Goal: Check status: Check status

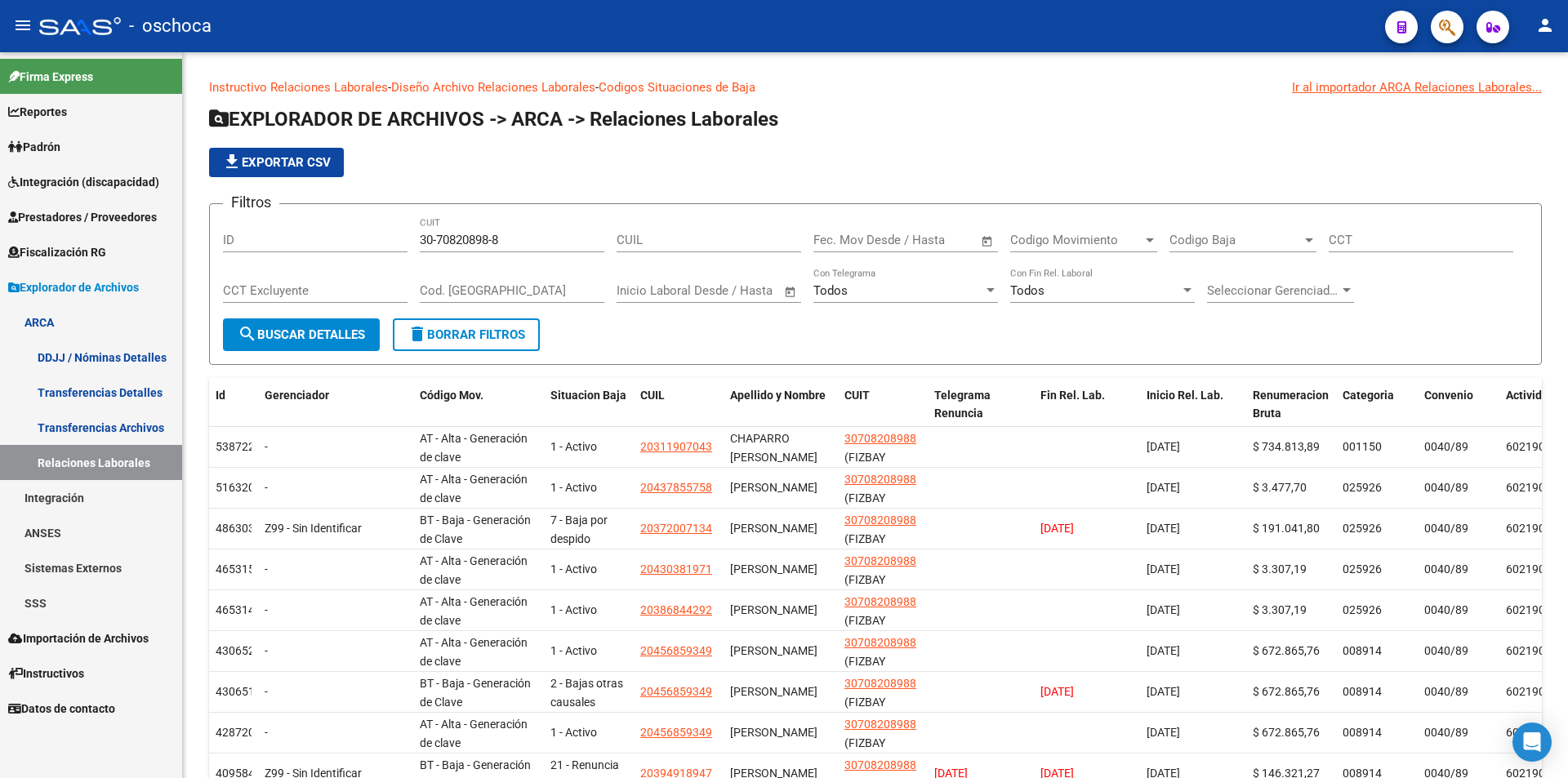
click at [83, 165] on link "Integración (discapacidad)" at bounding box center [90, 181] width 182 height 35
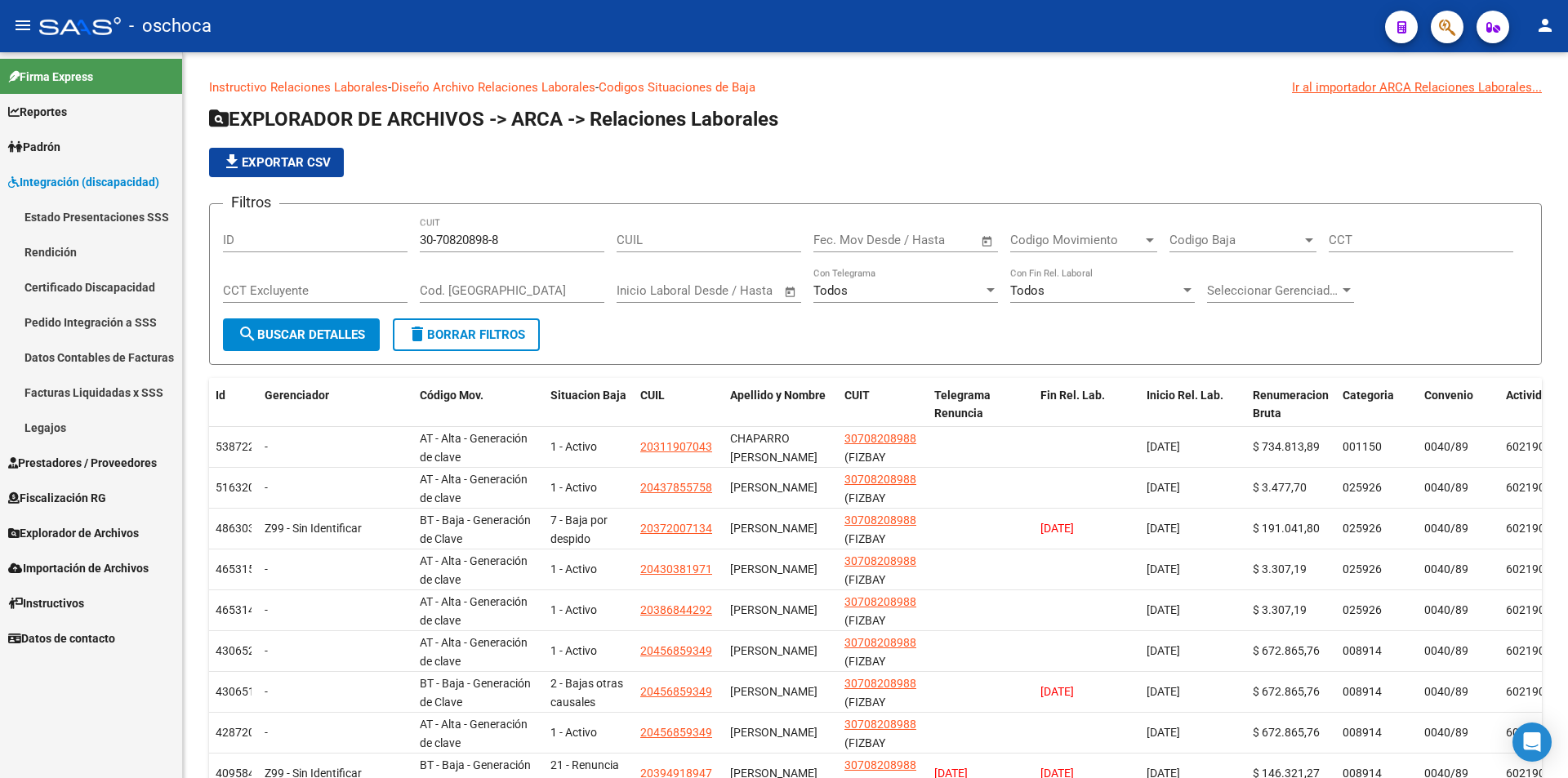
click at [100, 320] on link "Pedido Integración a SSS" at bounding box center [90, 322] width 182 height 35
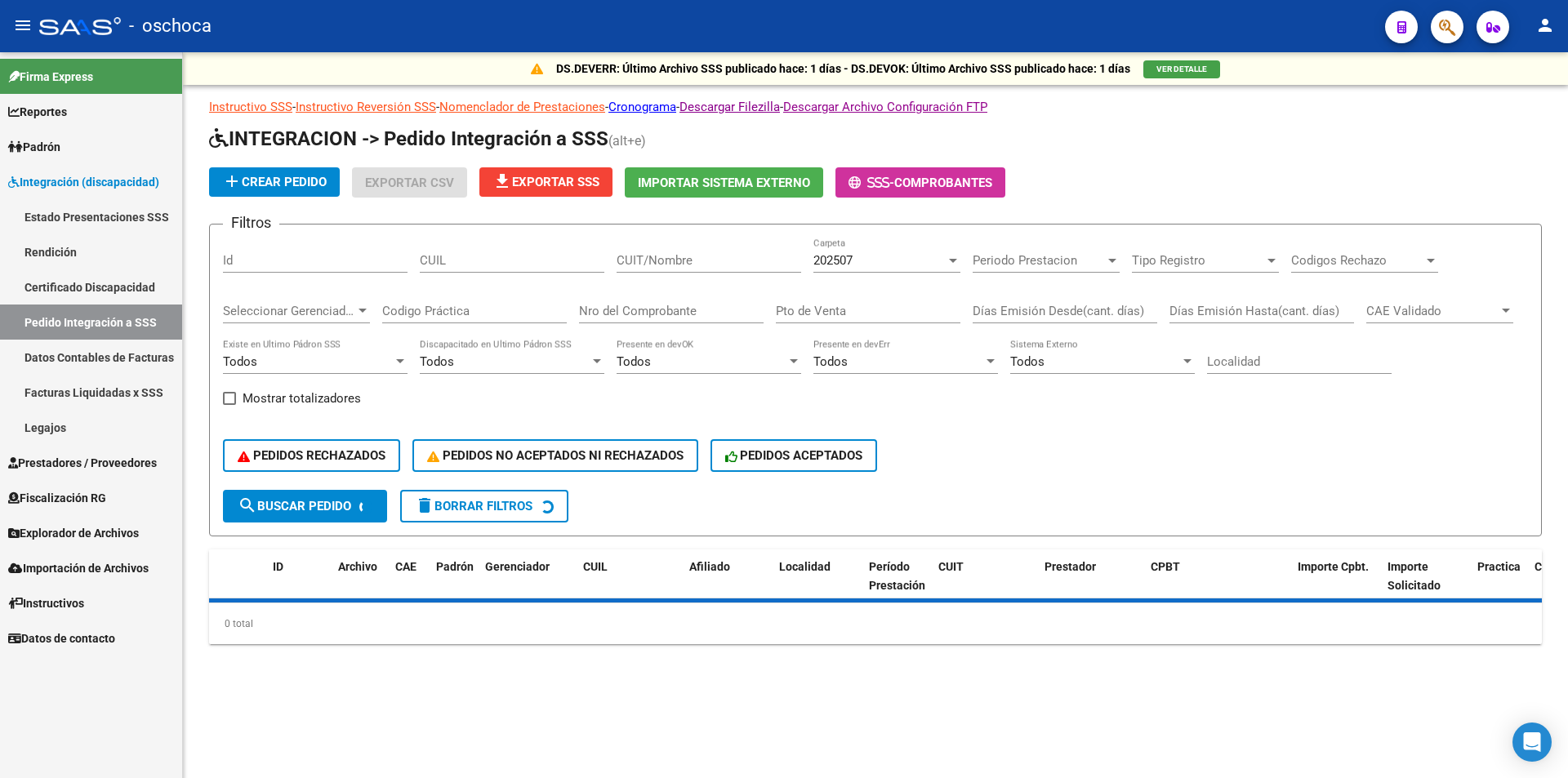
click at [489, 262] on input "CUIL" at bounding box center [512, 261] width 185 height 14
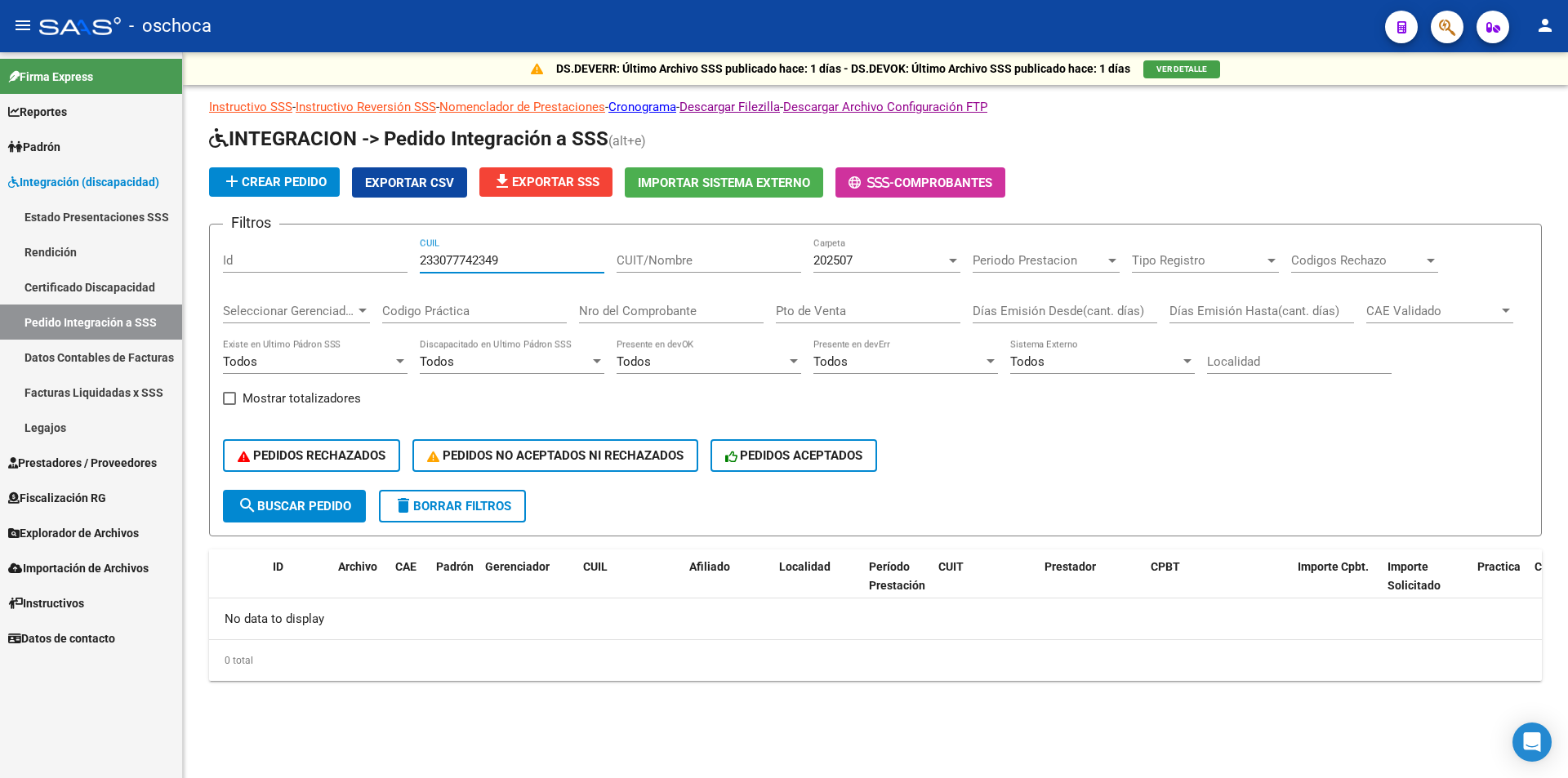
type input "233077742349"
click at [102, 390] on link "Facturas Liquidadas x SSS" at bounding box center [90, 392] width 182 height 35
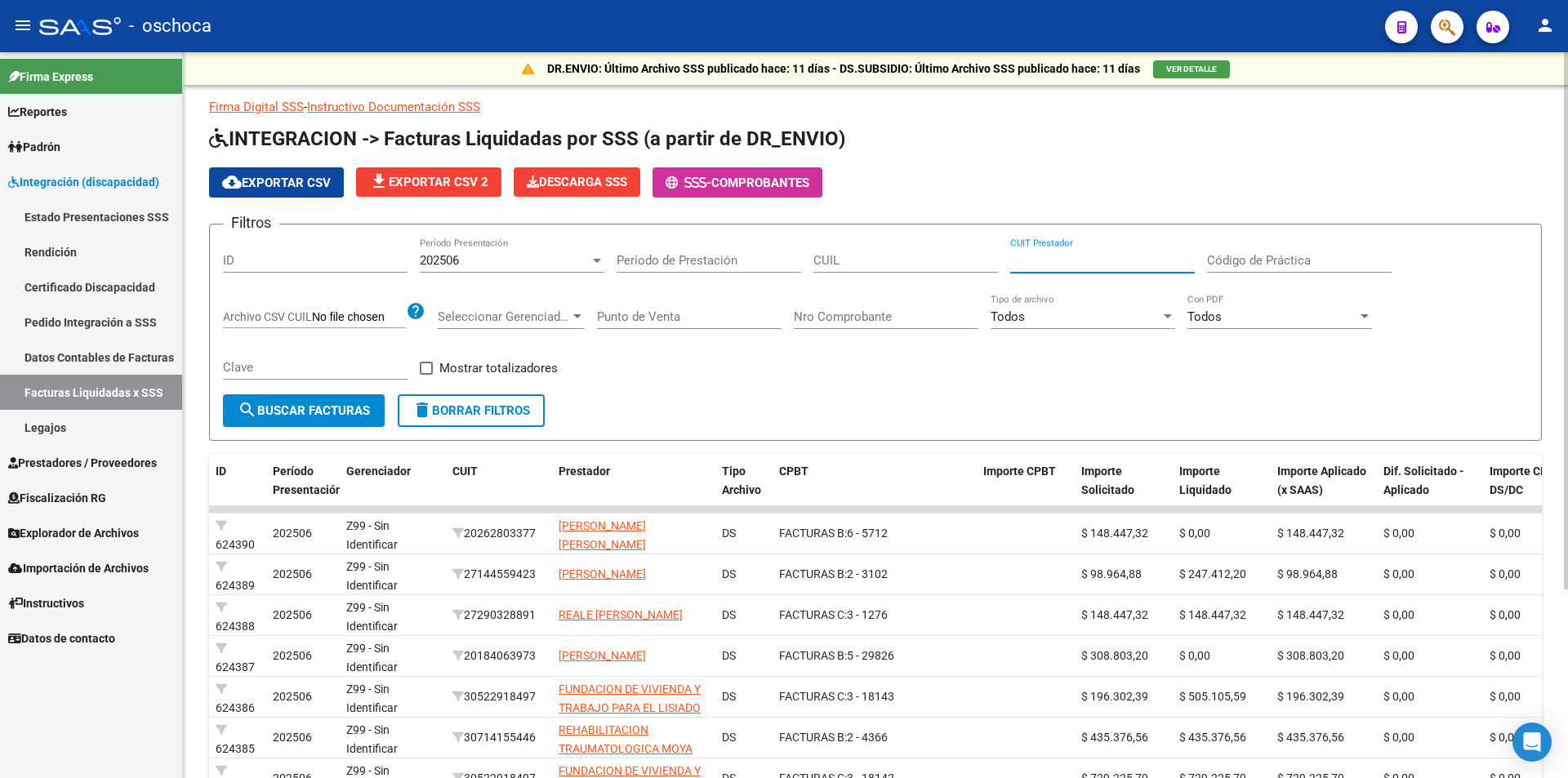
click at [1011, 259] on input "CUIT Prestador" at bounding box center [1102, 261] width 185 height 14
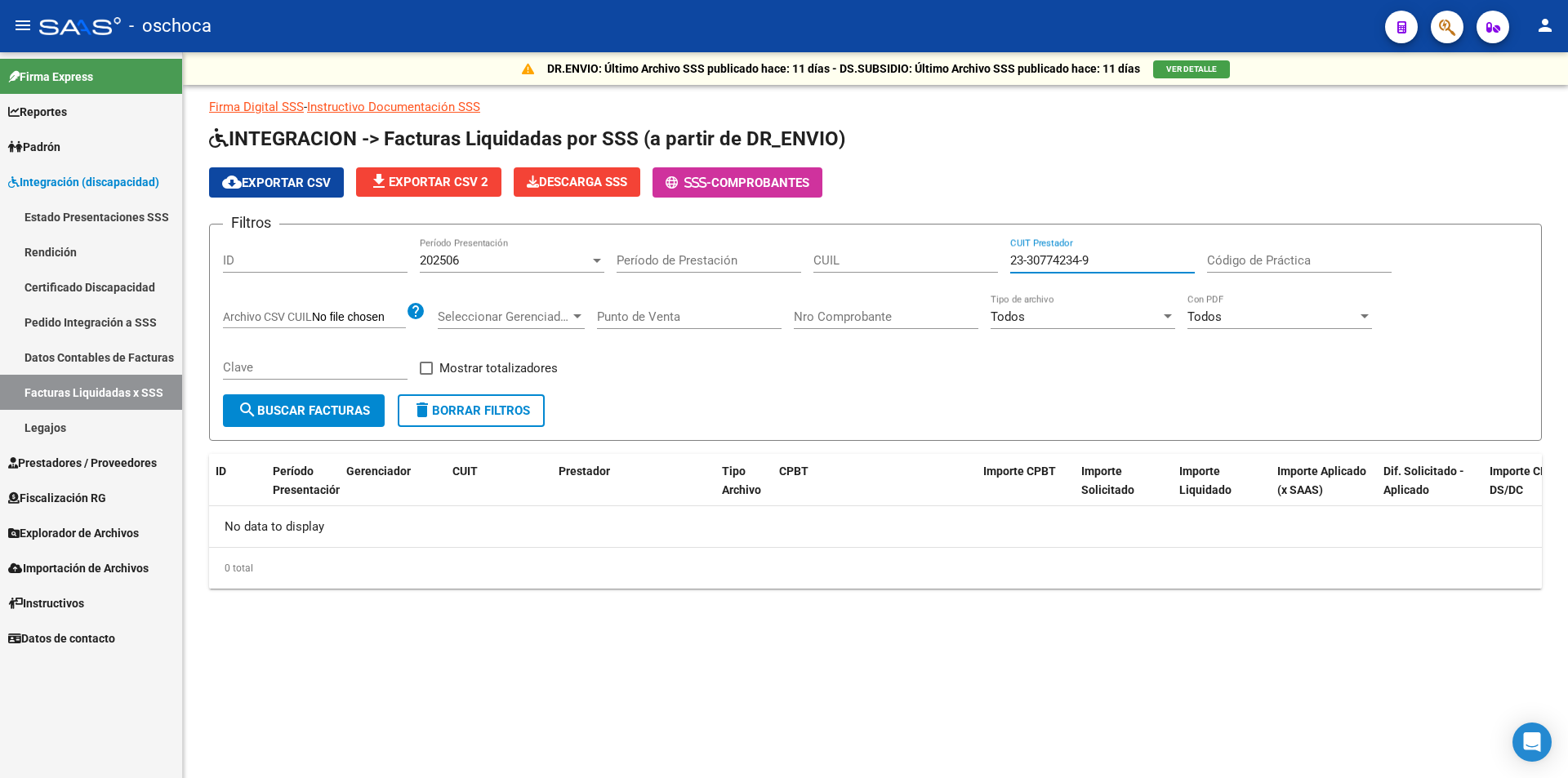
type input "23-30774234-9"
click at [280, 406] on span "search Buscar Facturas" at bounding box center [304, 411] width 132 height 14
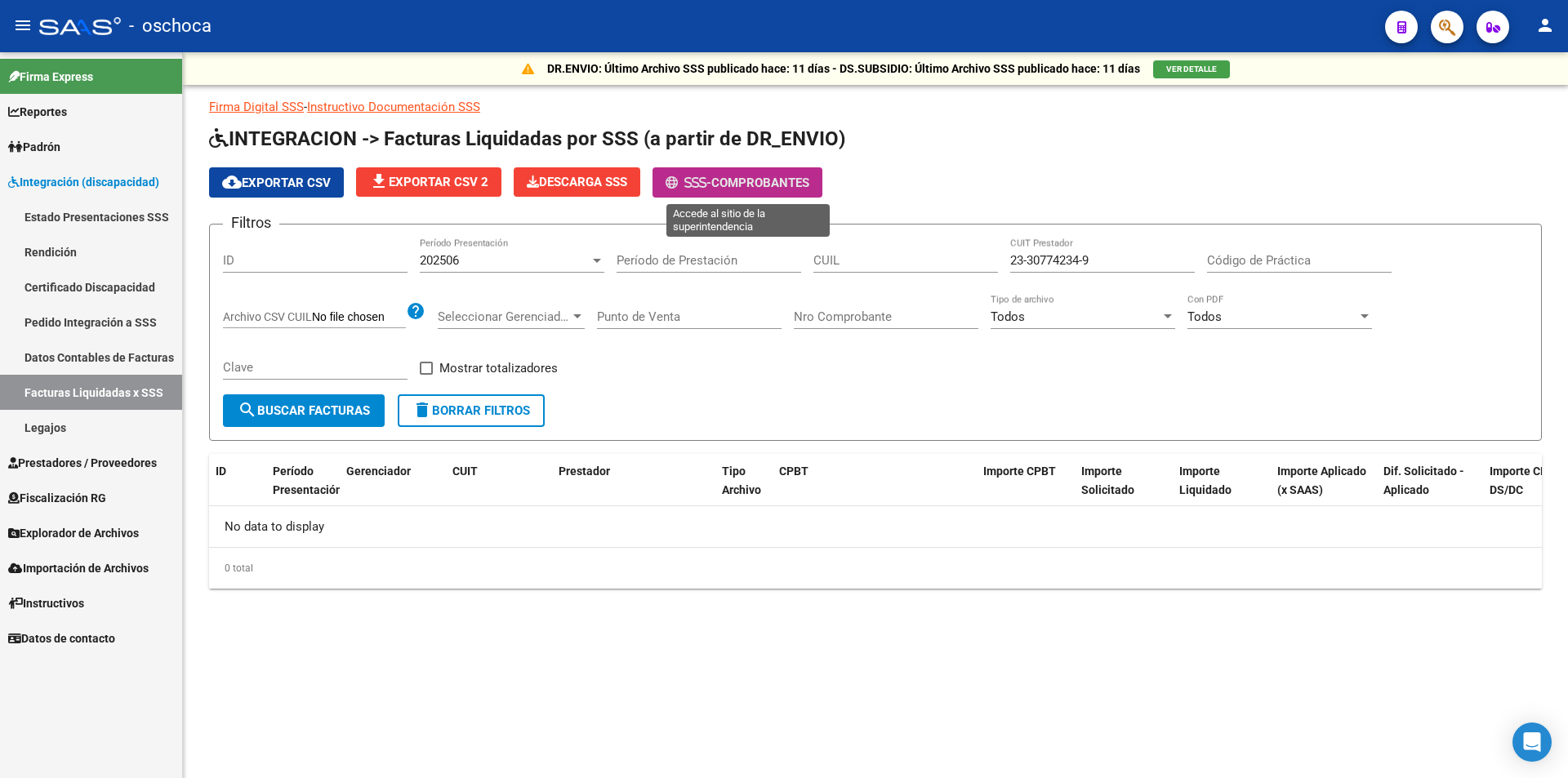
click at [764, 189] on span "Comprobantes" at bounding box center [760, 183] width 98 height 14
click at [90, 214] on link "Estado Presentaciones SSS" at bounding box center [90, 216] width 182 height 35
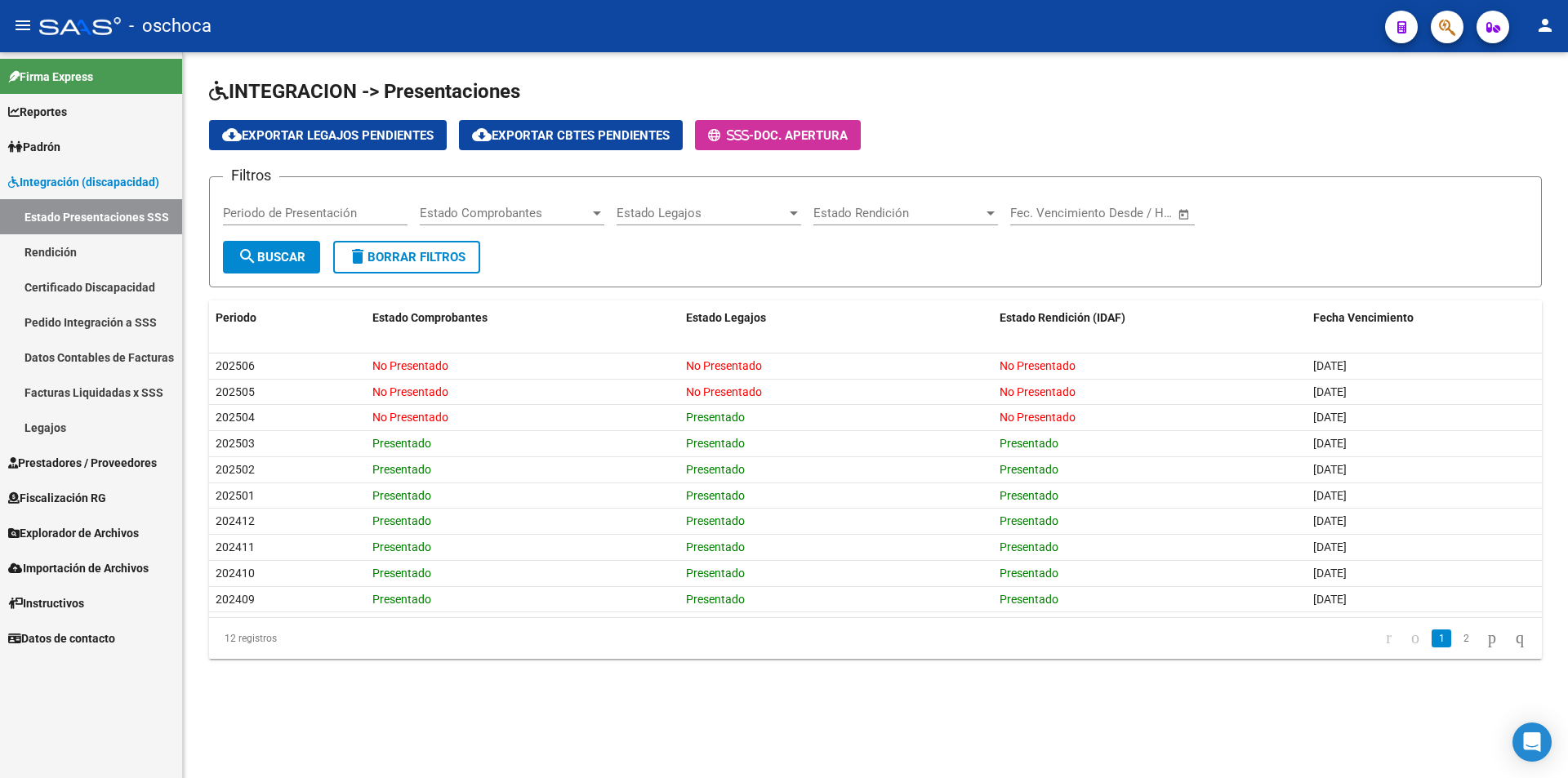
click at [96, 219] on link "Estado Presentaciones SSS" at bounding box center [90, 216] width 182 height 35
click at [129, 394] on link "Facturas Liquidadas x SSS" at bounding box center [90, 392] width 182 height 35
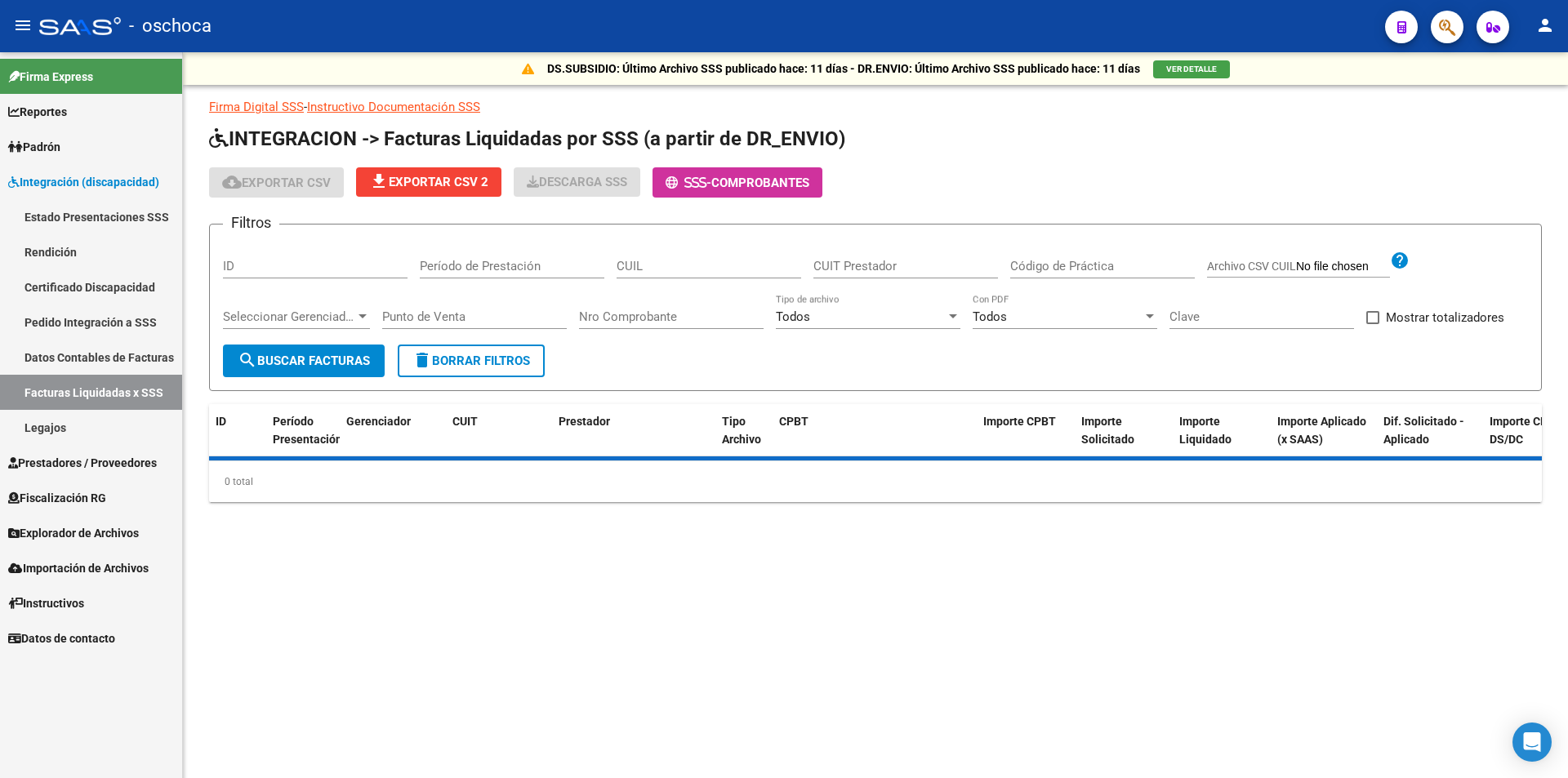
click at [848, 263] on input "CUIT Prestador" at bounding box center [906, 266] width 185 height 14
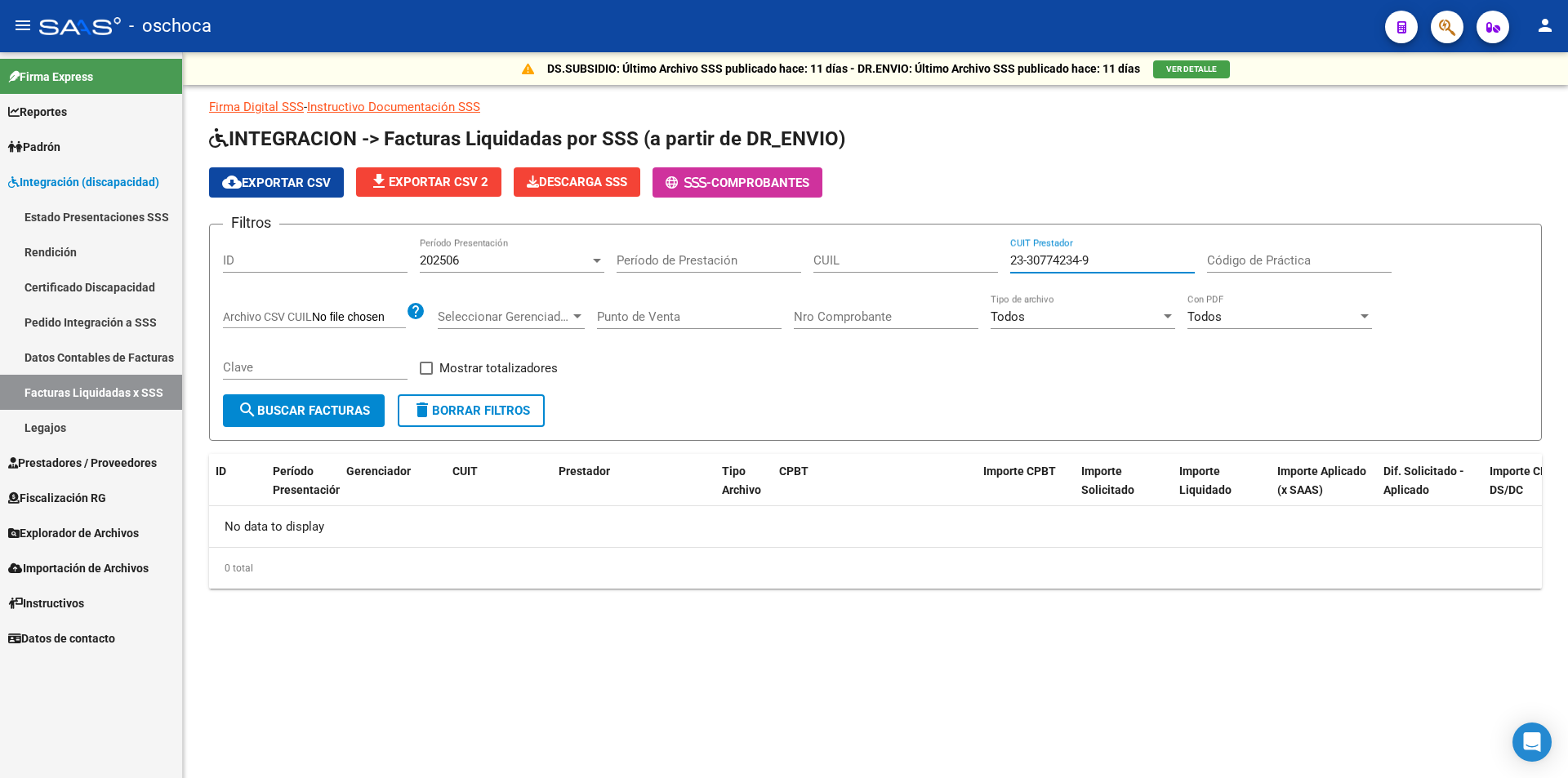
type input "23-30774234-9"
click at [301, 418] on span "search Buscar Facturas" at bounding box center [304, 411] width 132 height 14
click at [87, 565] on span "Importación de Archivos" at bounding box center [78, 568] width 140 height 18
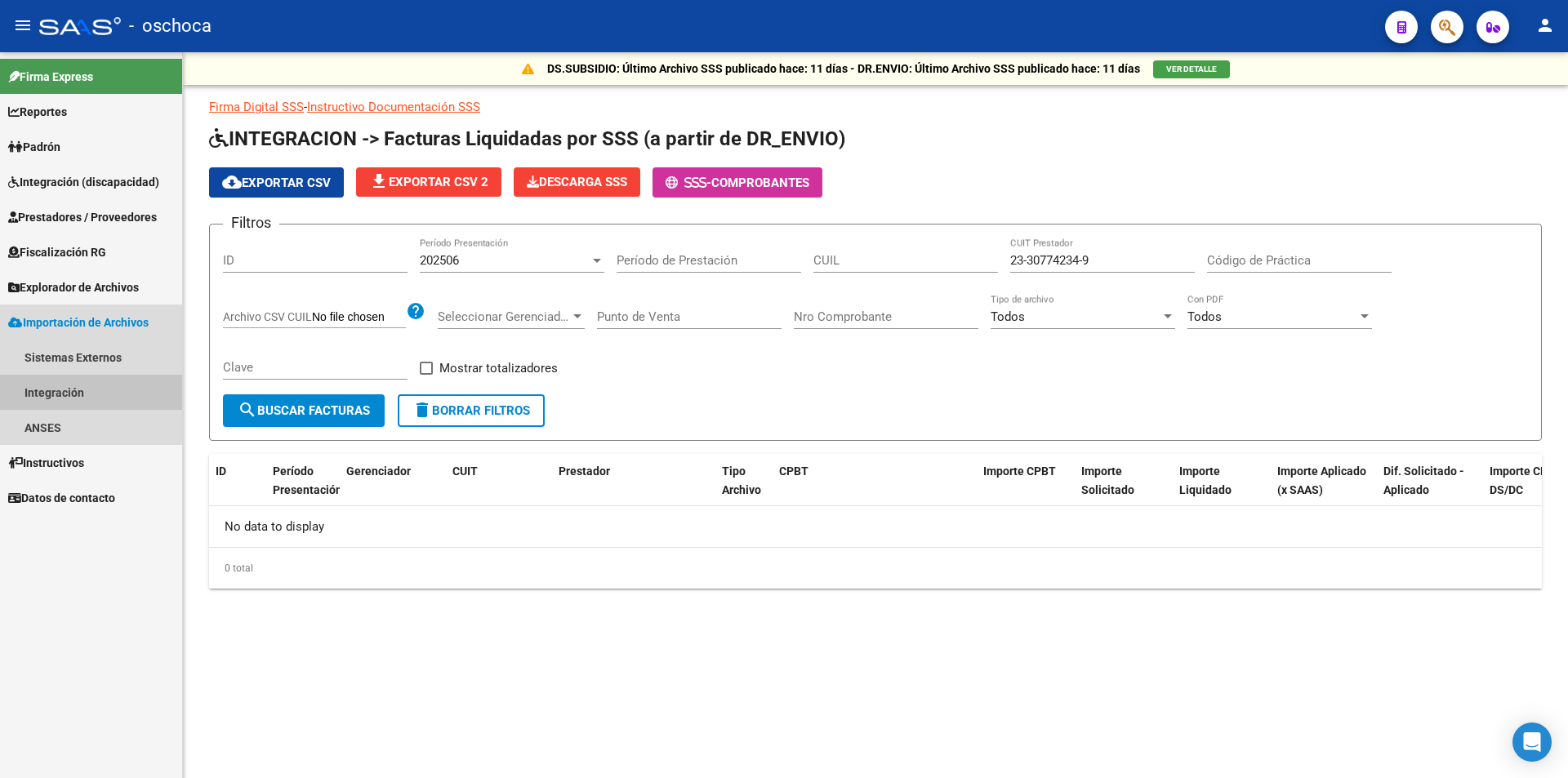
click at [62, 392] on link "Integración" at bounding box center [90, 392] width 182 height 35
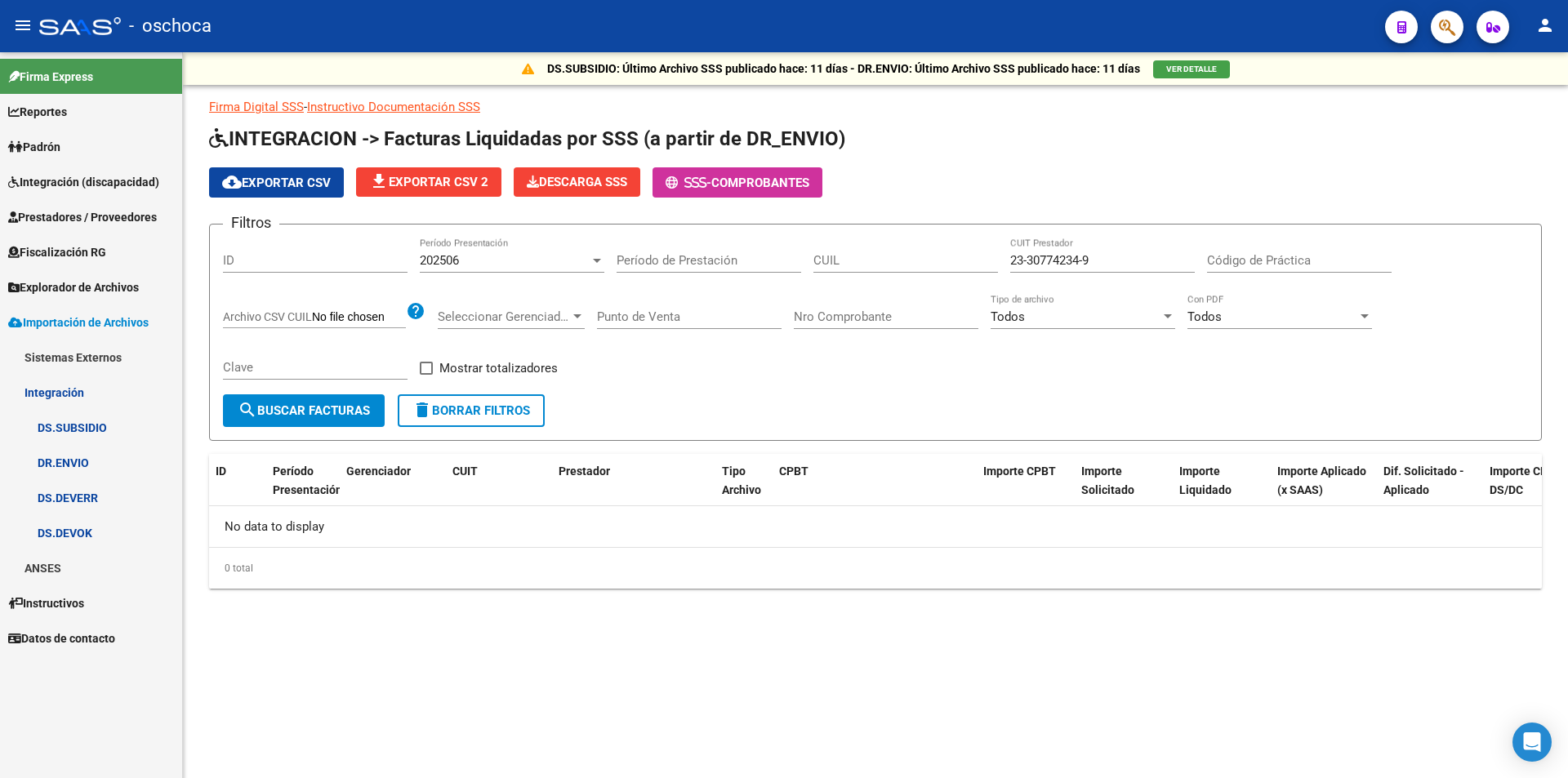
click at [71, 457] on link "DR.ENVIO" at bounding box center [90, 462] width 182 height 35
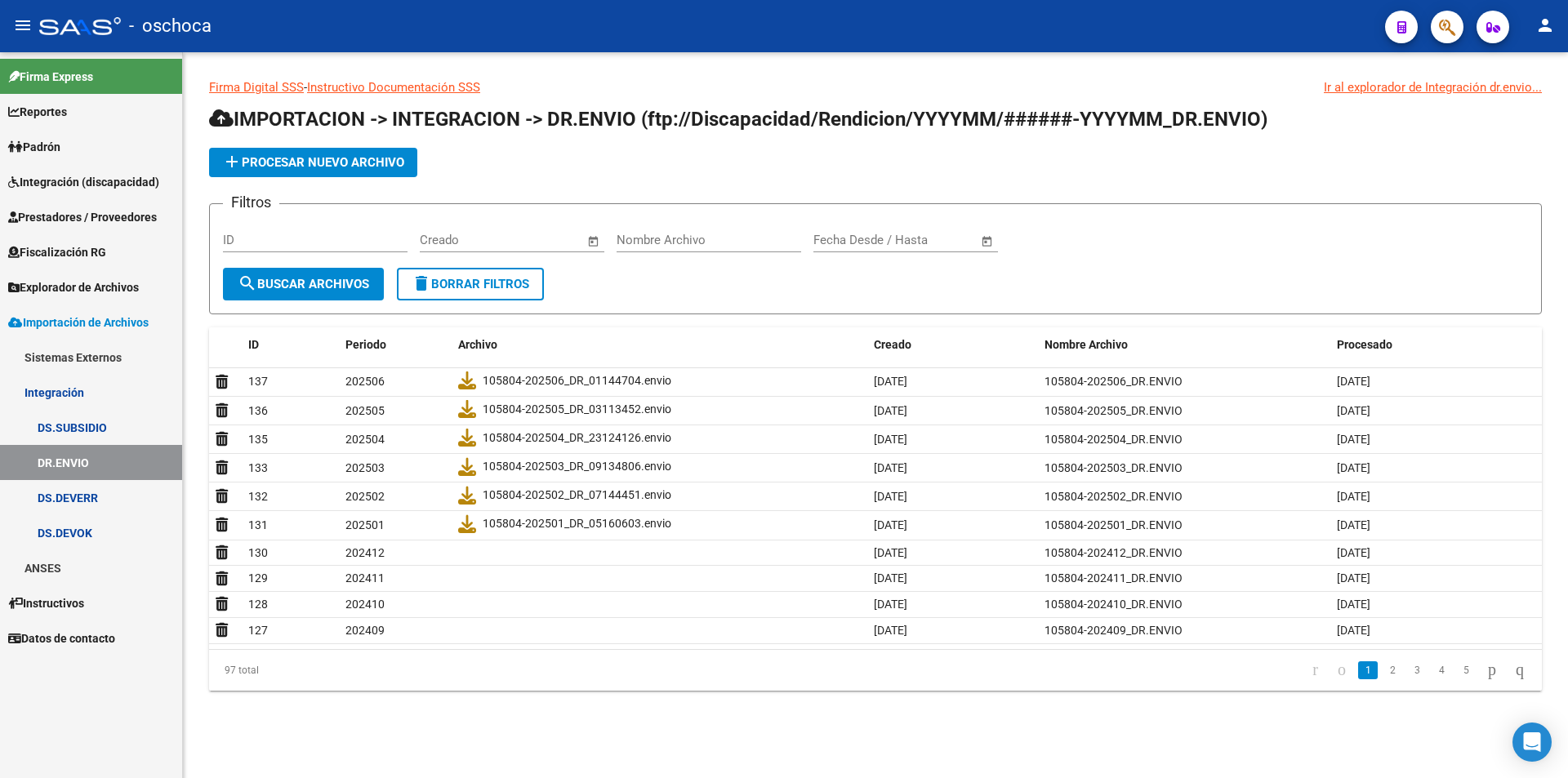
click at [89, 502] on link "DS.DEVERR" at bounding box center [90, 498] width 182 height 35
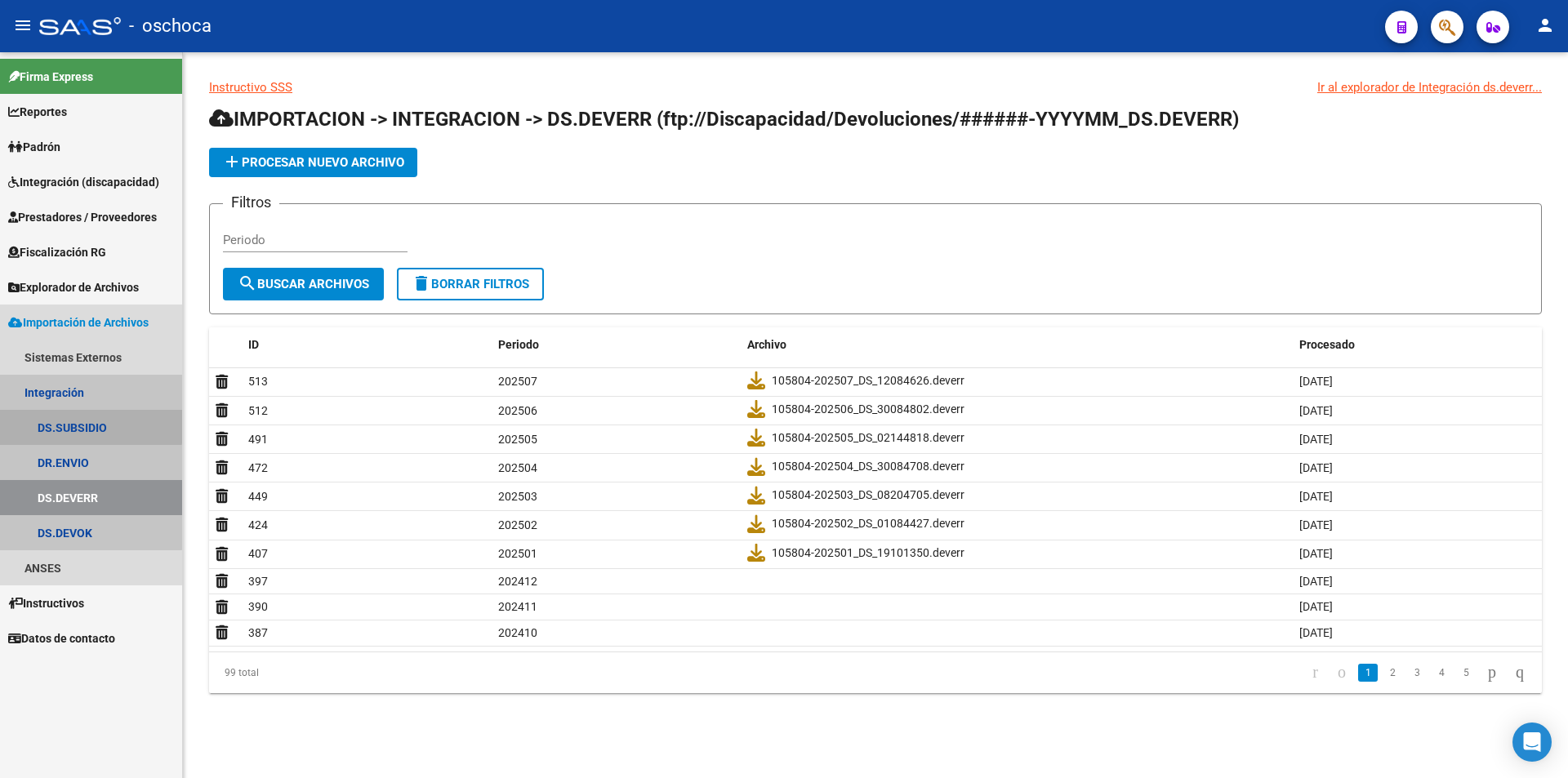
click at [67, 420] on link "DS.SUBSIDIO" at bounding box center [90, 427] width 182 height 35
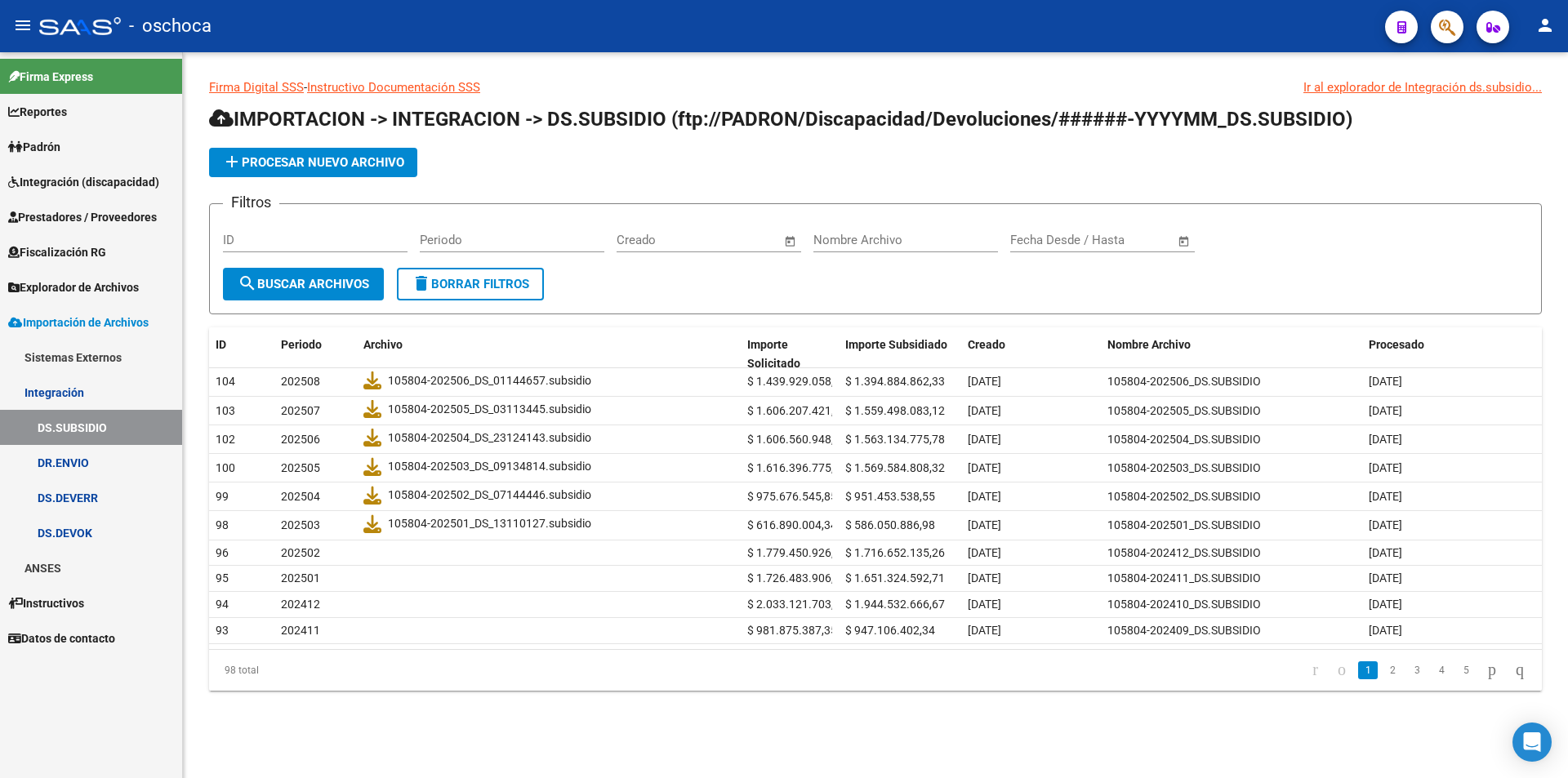
click at [110, 291] on span "Explorador de Archivos" at bounding box center [73, 288] width 130 height 18
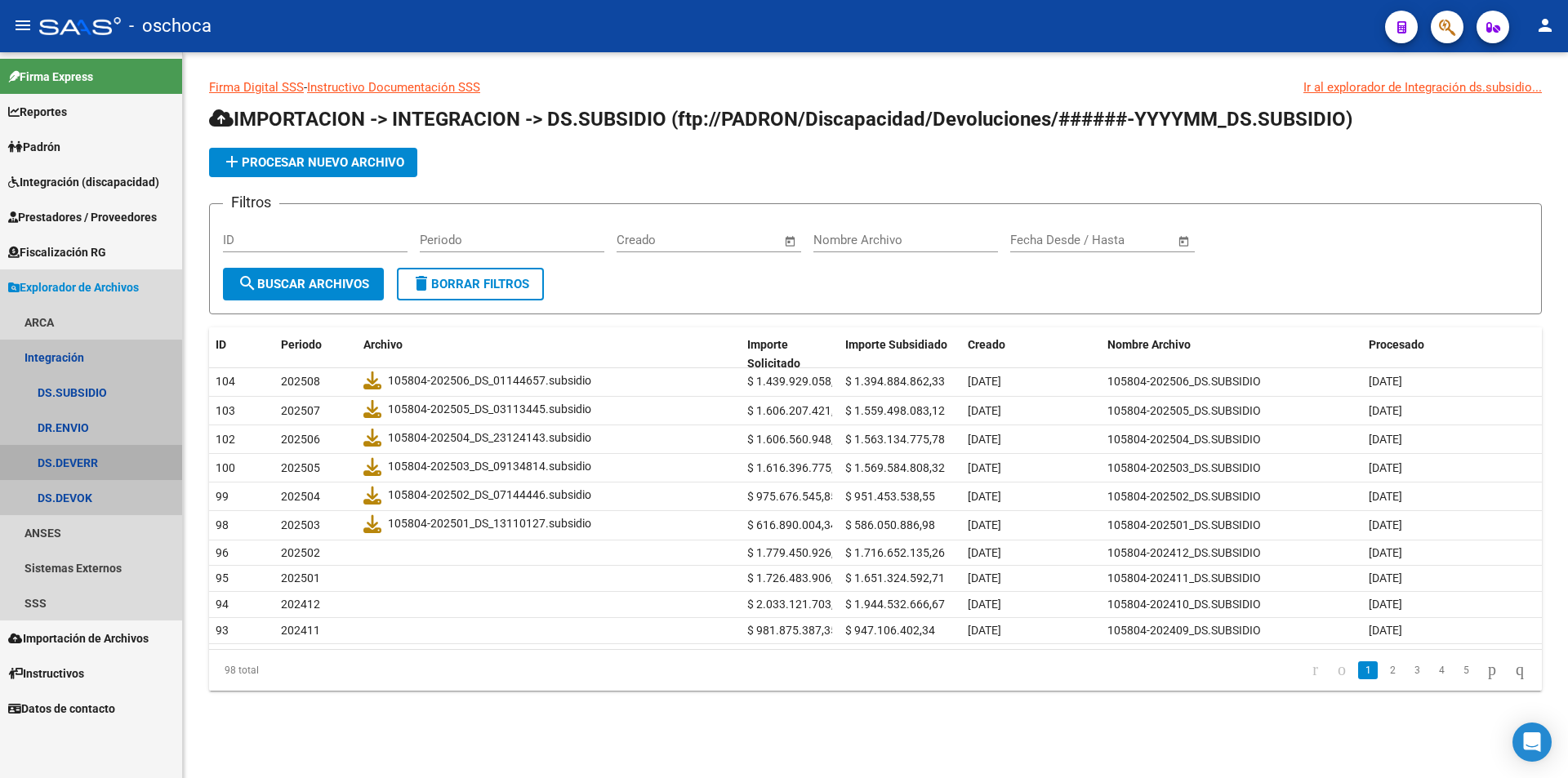
click at [86, 457] on link "DS.DEVERR" at bounding box center [90, 462] width 182 height 35
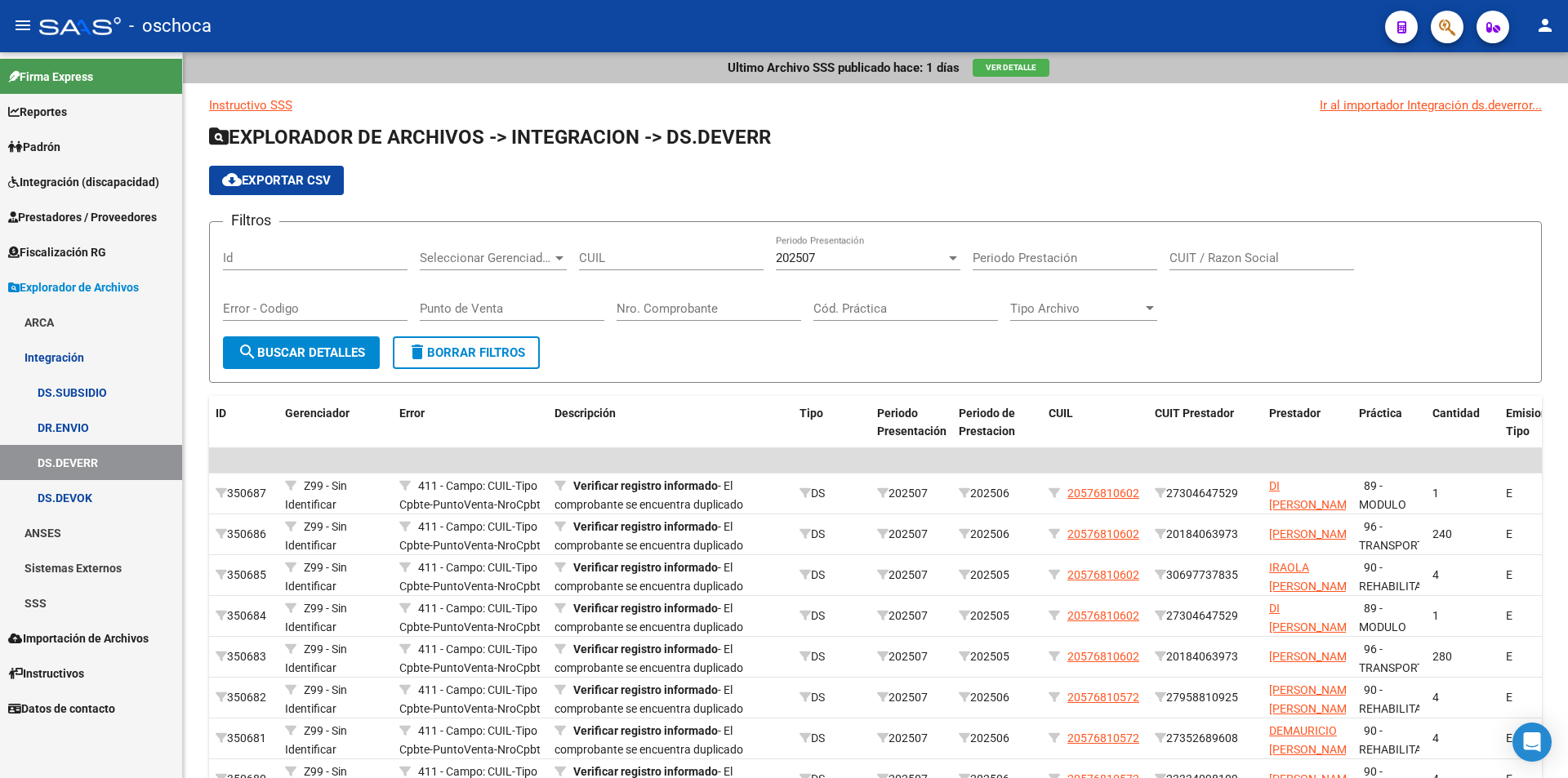
click at [86, 388] on link "DS.SUBSIDIO" at bounding box center [90, 392] width 182 height 35
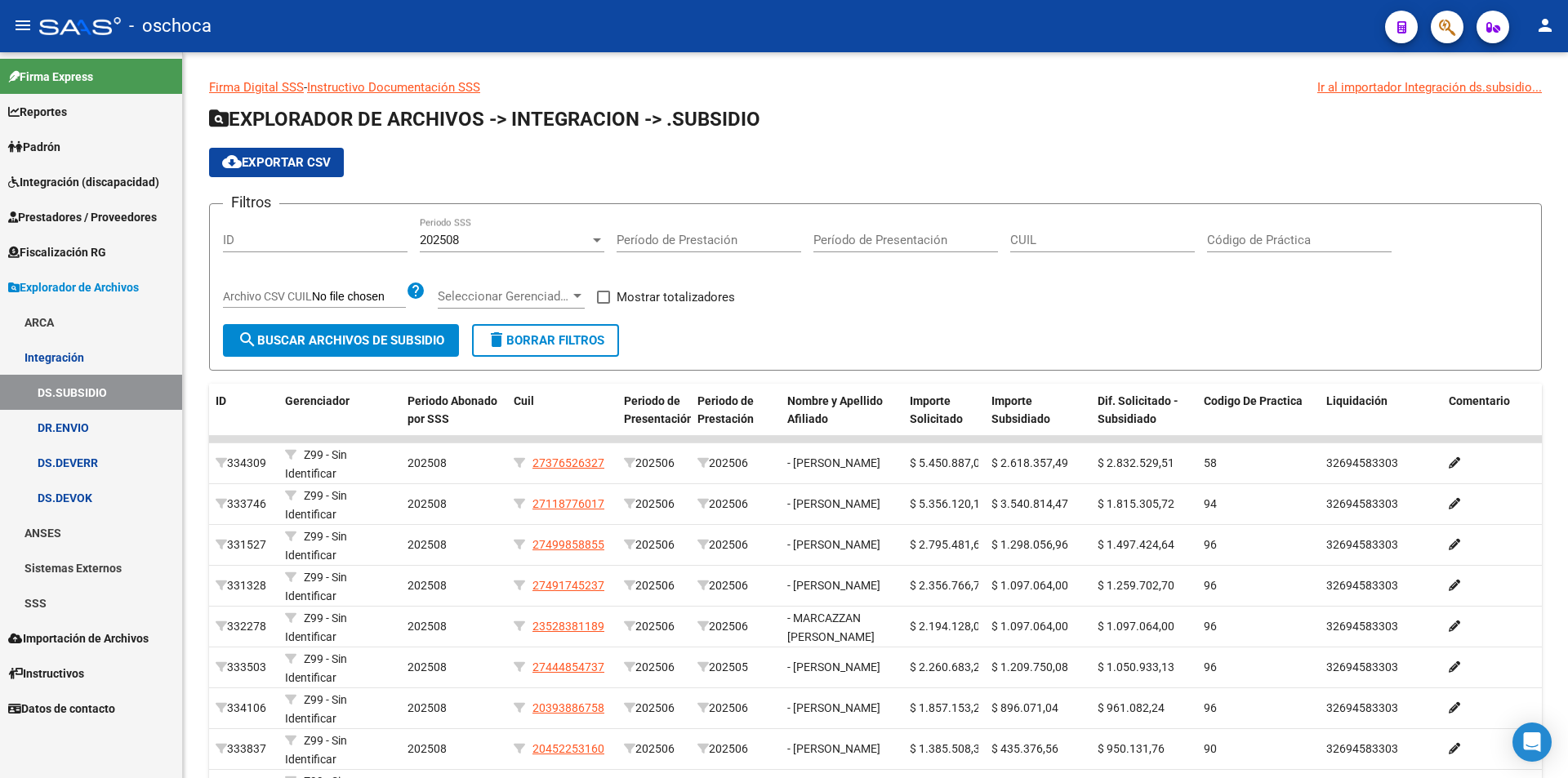
click at [86, 211] on span "Prestadores / Proveedores" at bounding box center [82, 217] width 148 height 18
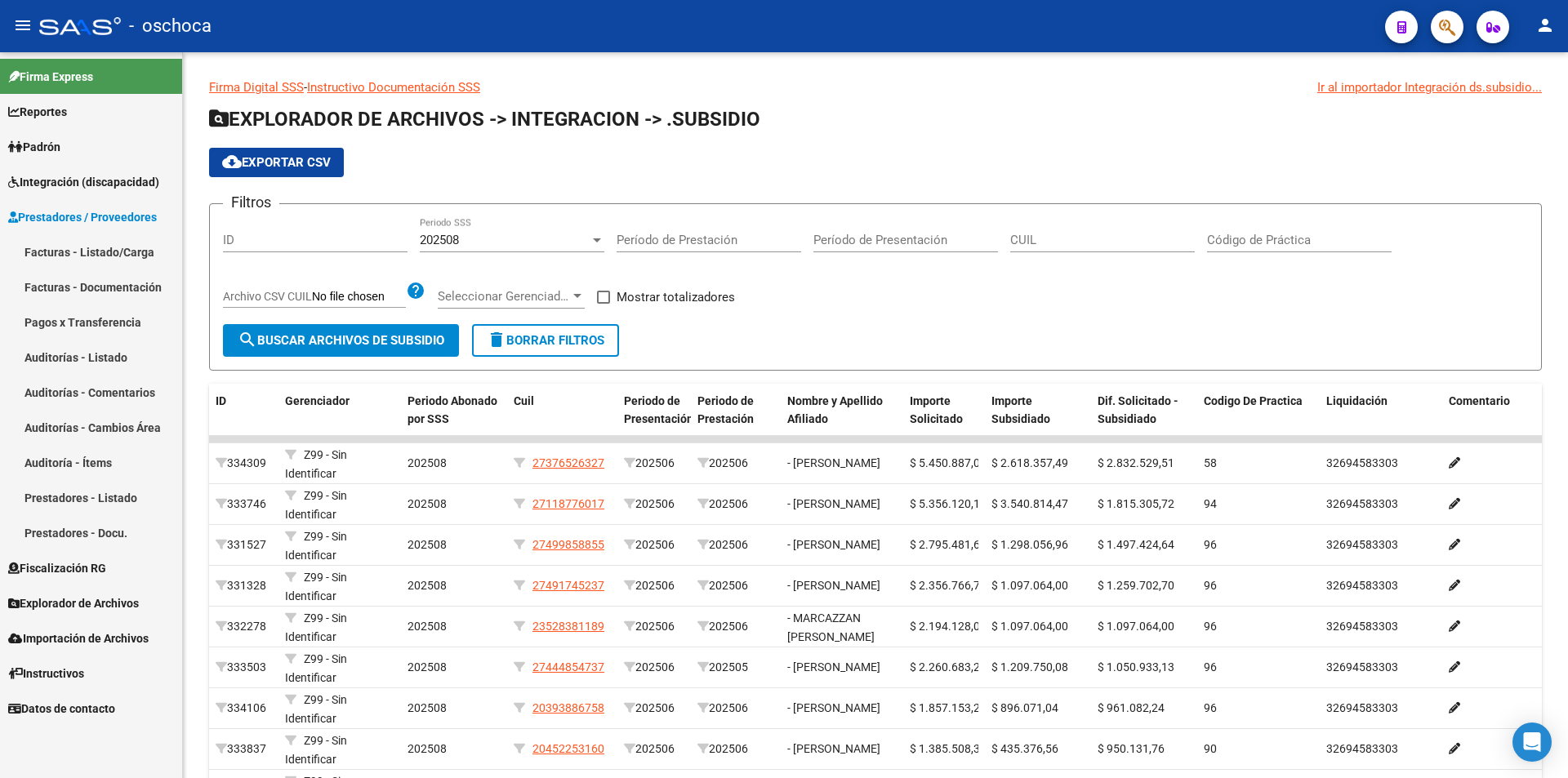
click at [90, 329] on link "Pagos x Transferencia" at bounding box center [90, 322] width 182 height 35
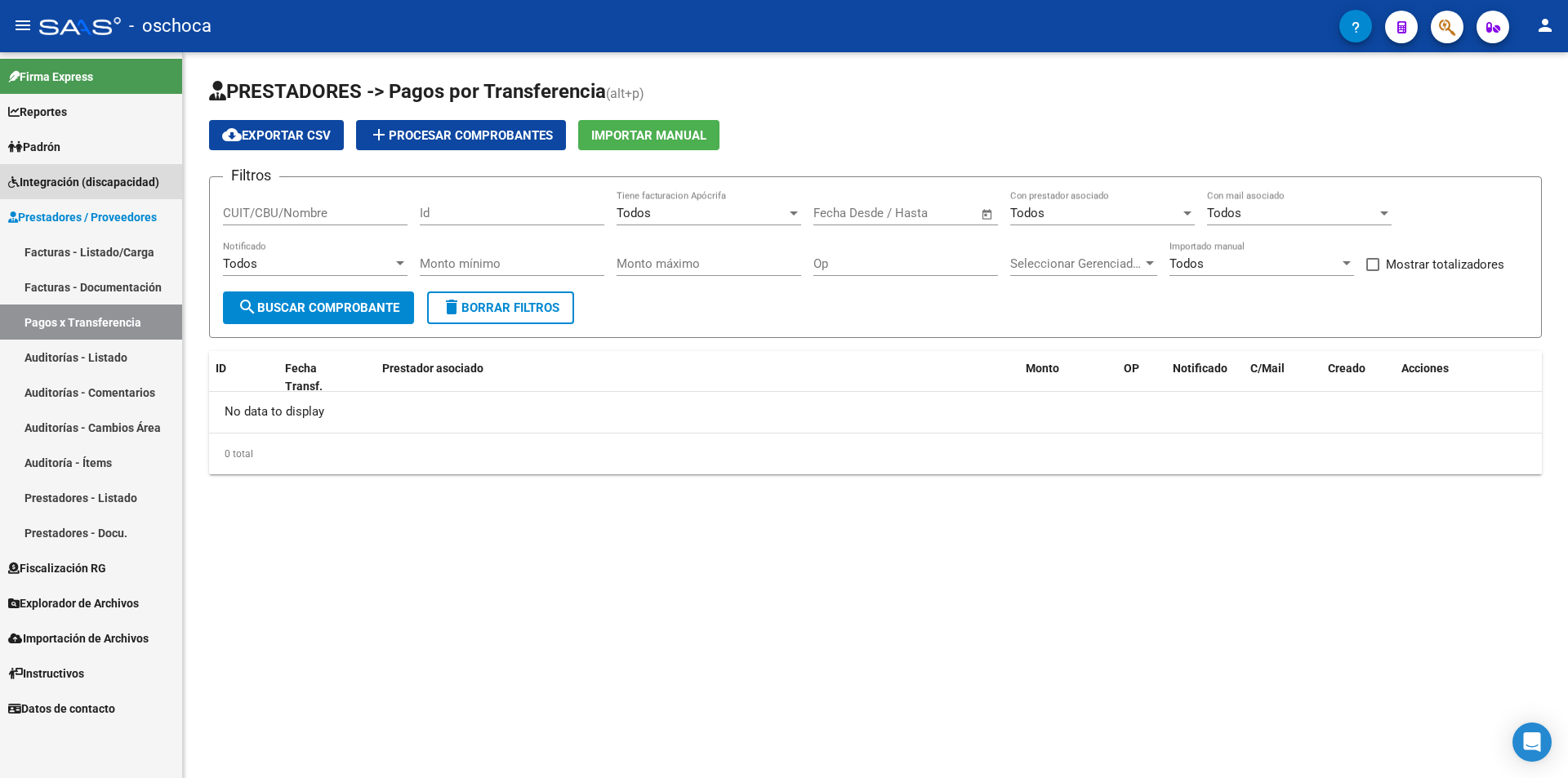
click at [76, 184] on span "Integración (discapacidad)" at bounding box center [83, 182] width 151 height 18
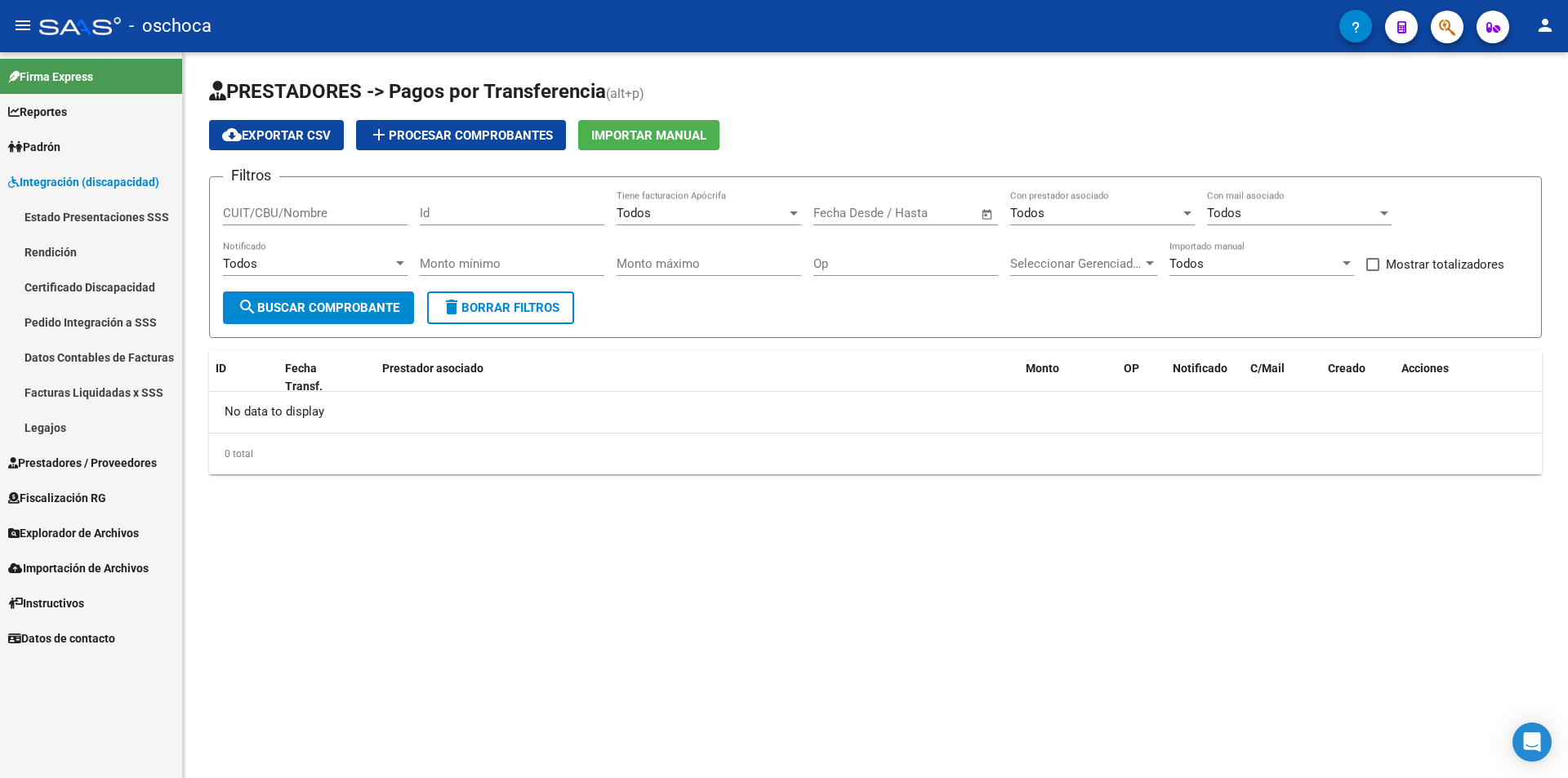
click at [56, 258] on link "Rendición" at bounding box center [90, 251] width 182 height 35
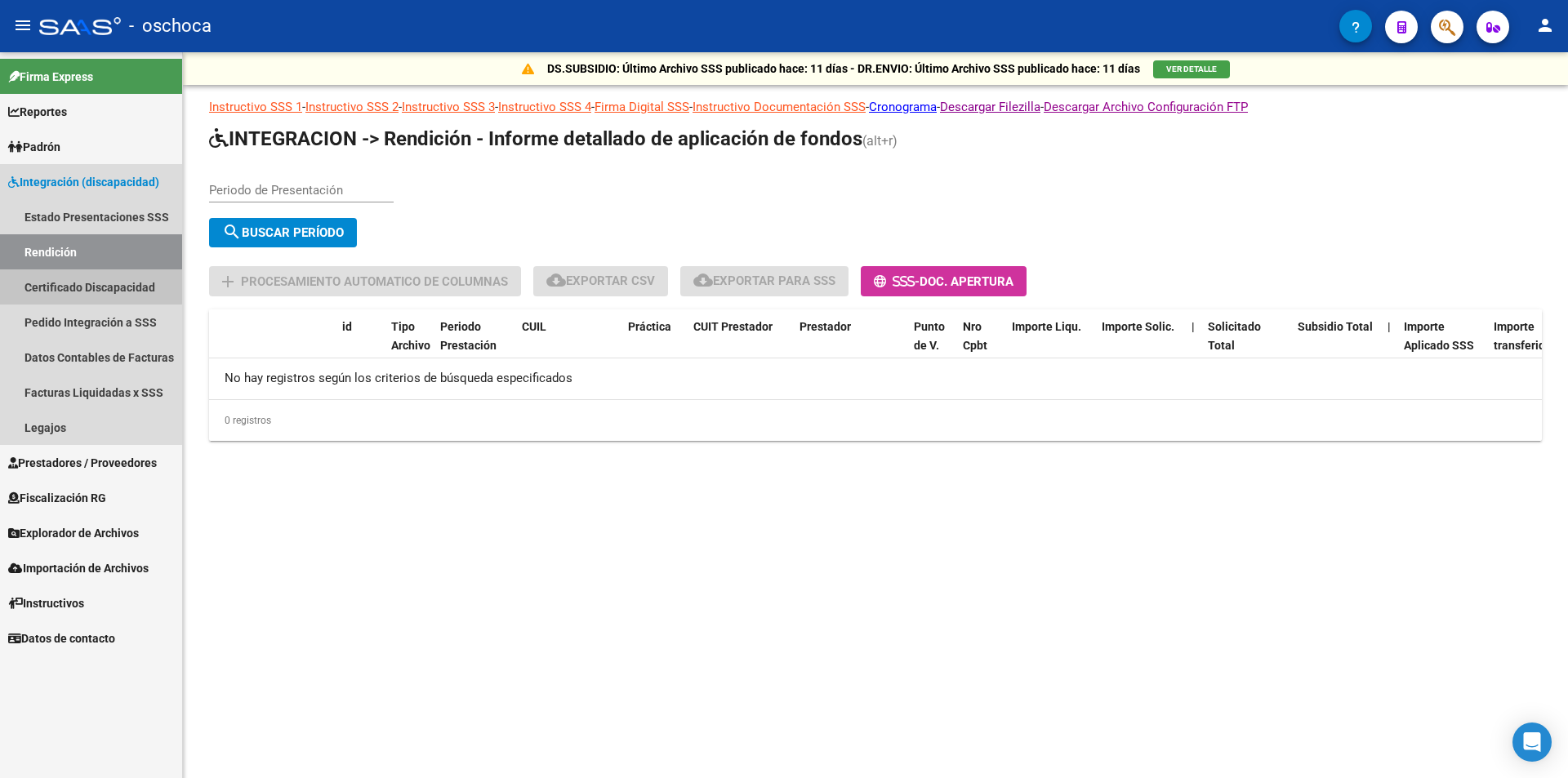
click at [68, 277] on link "Certificado Discapacidad" at bounding box center [90, 287] width 182 height 35
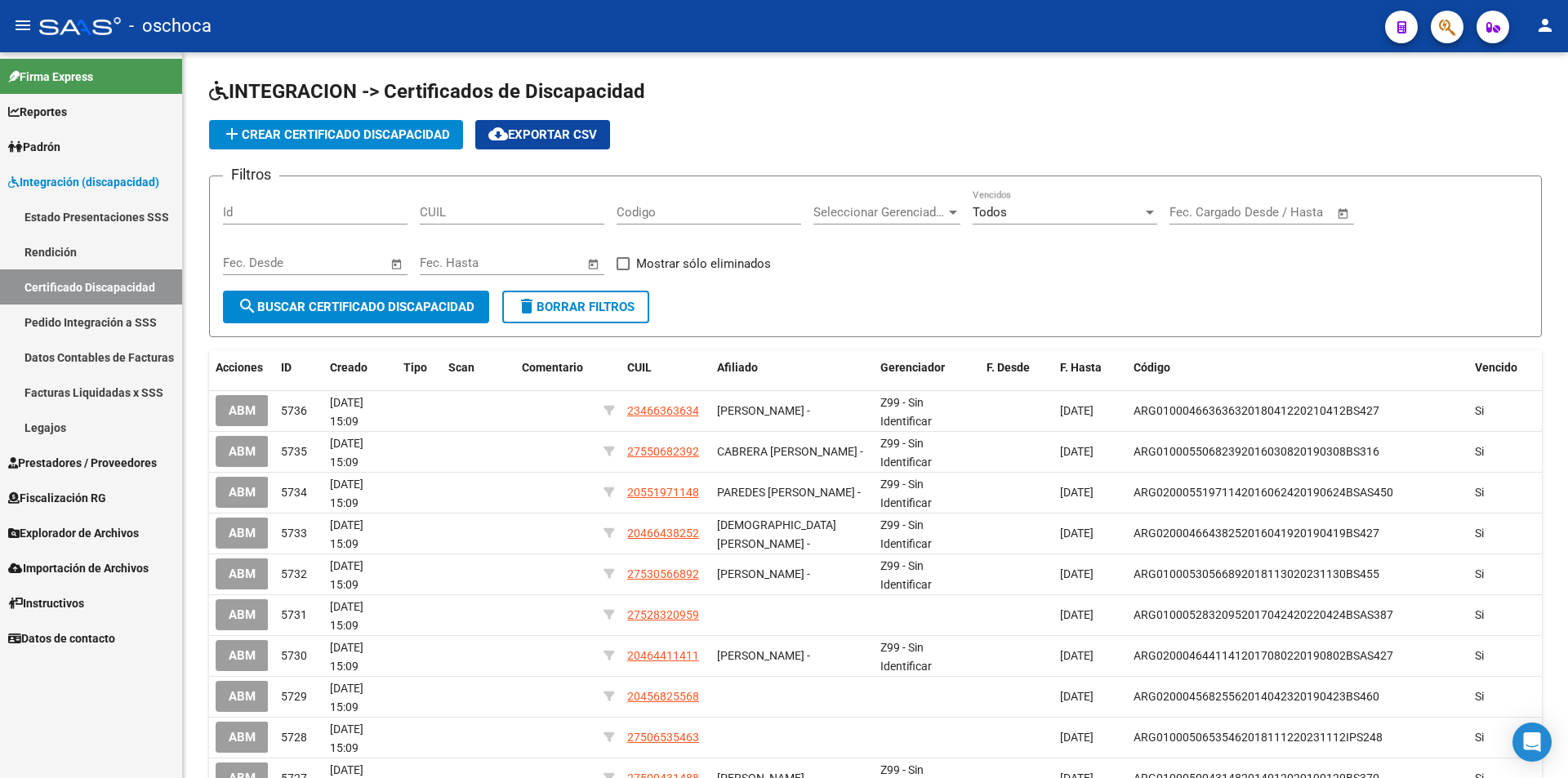
click at [62, 318] on link "Pedido Integración a SSS" at bounding box center [90, 322] width 182 height 35
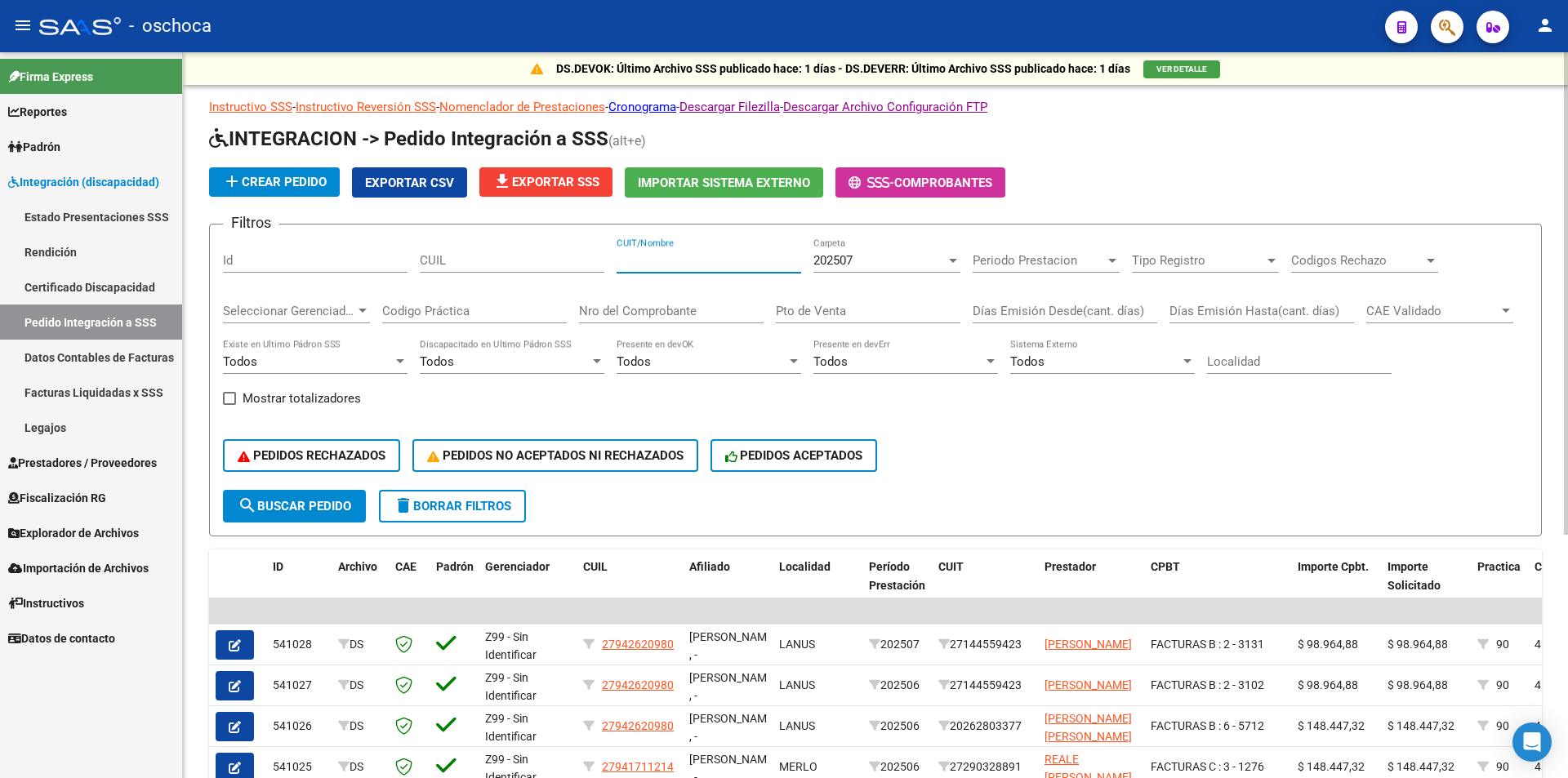
click at [658, 256] on input "CUIT/Nombre" at bounding box center [708, 261] width 185 height 14
type input "23307742349"
click at [951, 261] on div at bounding box center [953, 261] width 8 height 5
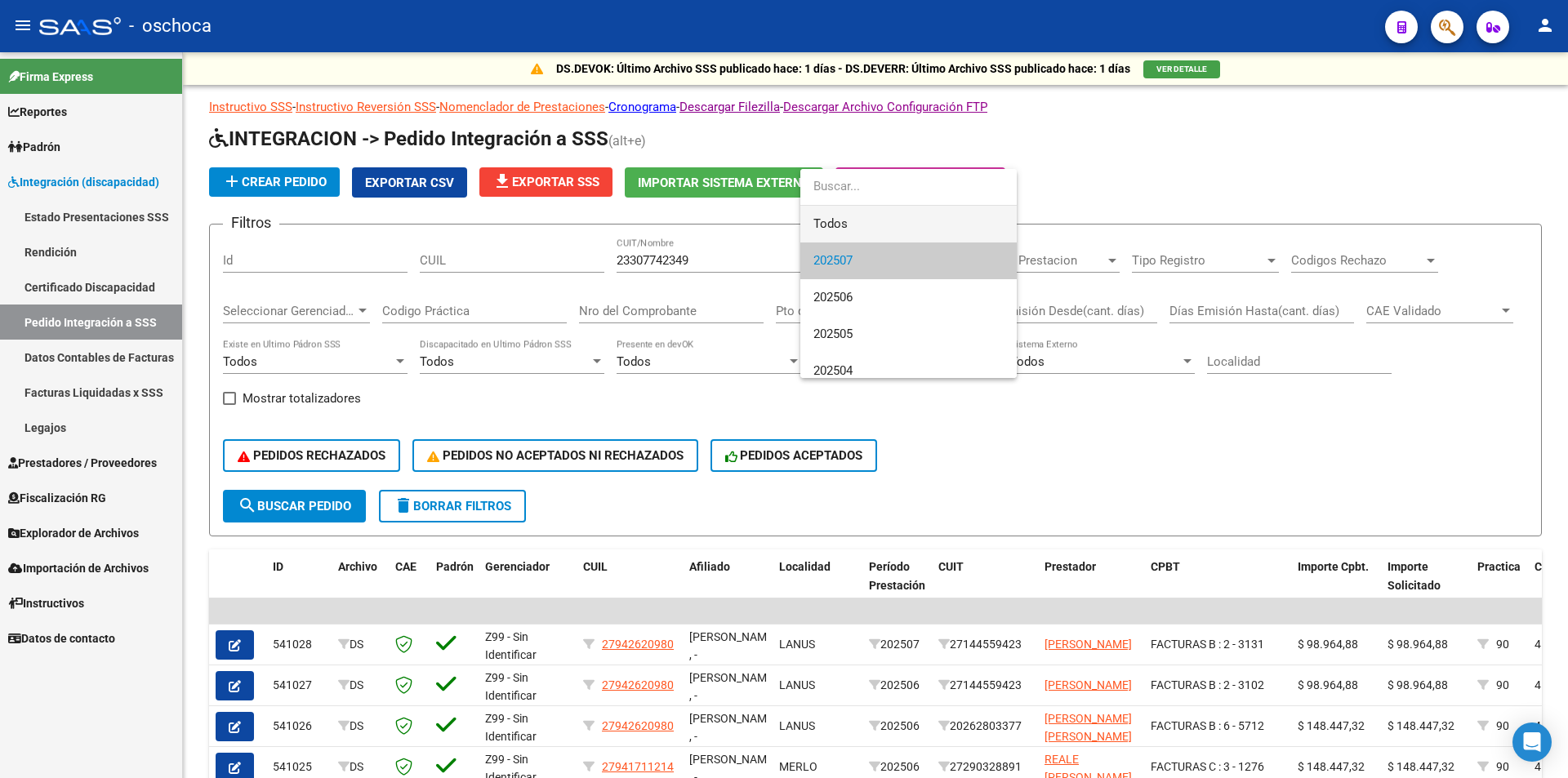
click at [908, 219] on span "Todos" at bounding box center [908, 223] width 190 height 37
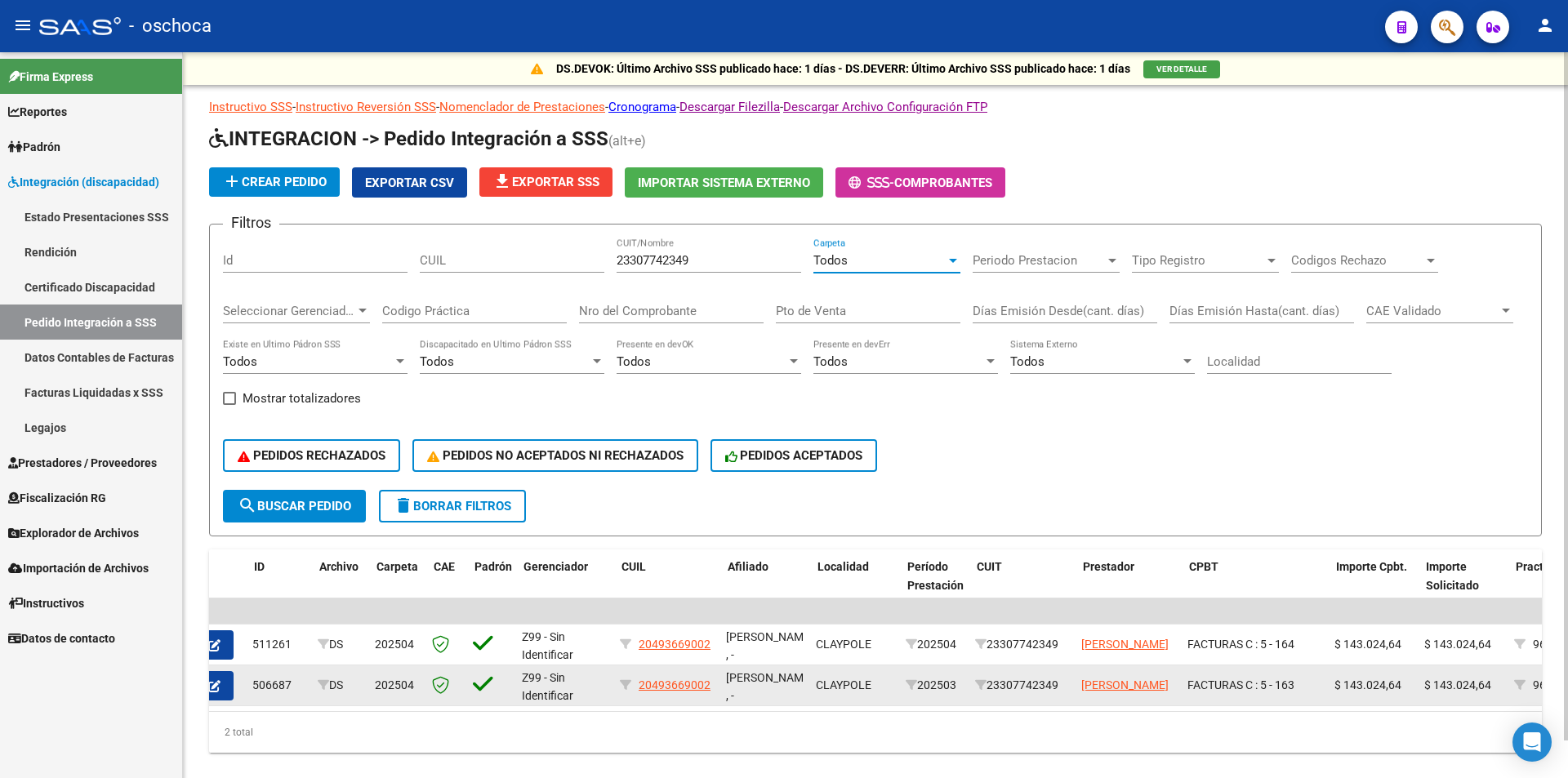
scroll to position [0, 19]
